Goal: Information Seeking & Learning: Learn about a topic

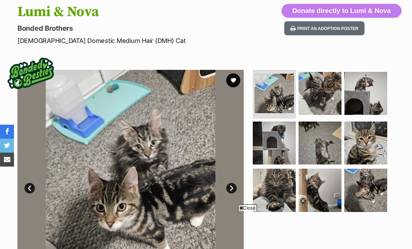
click at [131, 197] on img at bounding box center [274, 190] width 43 height 43
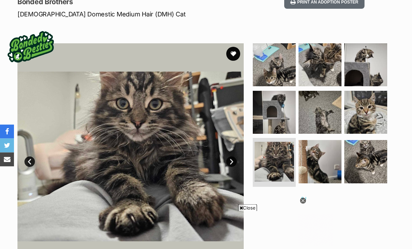
scroll to position [102, 0]
click at [131, 174] on img at bounding box center [365, 161] width 43 height 43
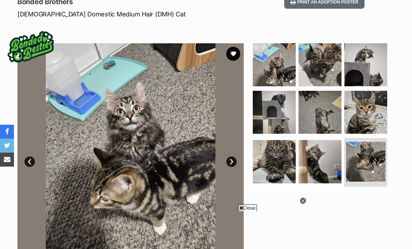
click at [131, 113] on img at bounding box center [274, 112] width 43 height 43
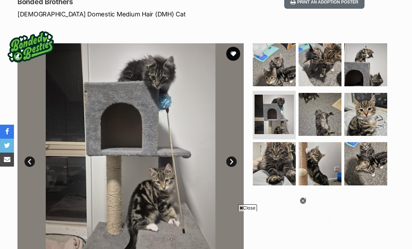
scroll to position [113, 0]
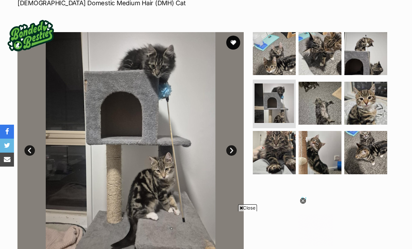
click at [131, 203] on icon at bounding box center [303, 201] width 6 height 6
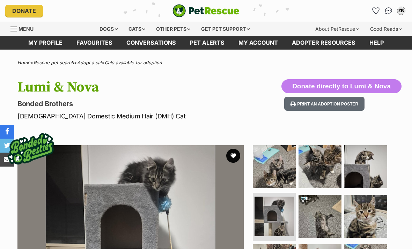
scroll to position [0, 0]
click at [131, 65] on div "Home > Rescue pet search > Adopt a cat > Cats available for adoption" at bounding box center [206, 62] width 412 height 5
click at [131, 107] on p "Bonded Brothers" at bounding box center [134, 104] width 235 height 10
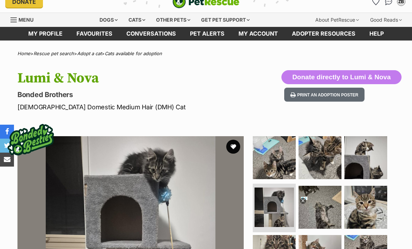
scroll to position [10, 0]
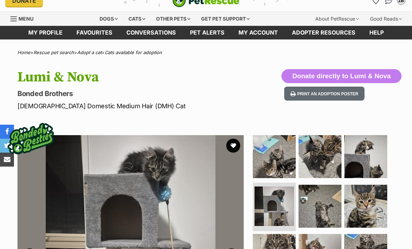
click at [131, 18] on div "Cats" at bounding box center [137, 19] width 27 height 14
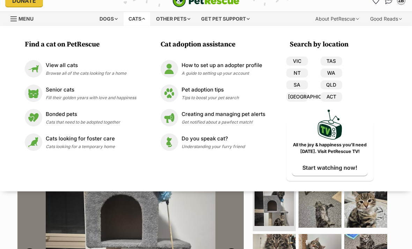
click at [131, 190] on div "Find a cat on PetRescue View all cats Browse all of the cats looking for a home…" at bounding box center [206, 109] width 412 height 166
click at [5, 204] on div "Available 4 of 9 images 4 of 9 images 4 of 9 images 4 of 9 images 4 of 9 images…" at bounding box center [206, 243] width 412 height 237
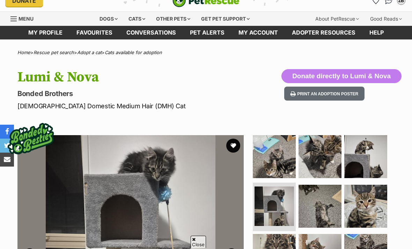
scroll to position [140, 0]
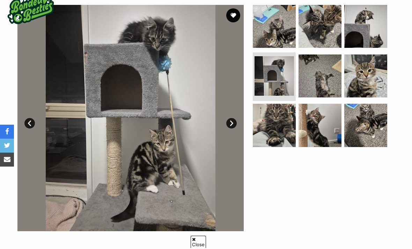
click at [131, 135] on img at bounding box center [274, 125] width 43 height 43
